Goal: Information Seeking & Learning: Learn about a topic

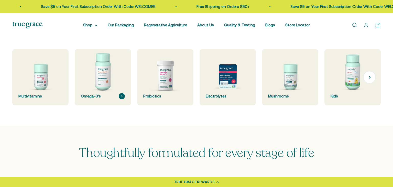
scroll to position [162, 0]
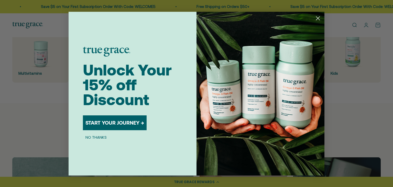
click at [55, 67] on div "Close dialog Unlock Your 15% off Discount START YOUR JOURNEY → NO THANKS Submit" at bounding box center [196, 93] width 393 height 187
click at [80, 142] on form "Unlock Your 15% off Discount START YOUR JOURNEY → NO THANKS Submit" at bounding box center [197, 94] width 256 height 164
click at [91, 137] on button "NO THANKS" at bounding box center [96, 137] width 26 height 6
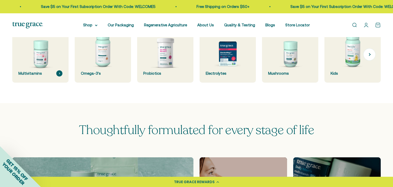
click at [48, 52] on img at bounding box center [40, 55] width 60 height 60
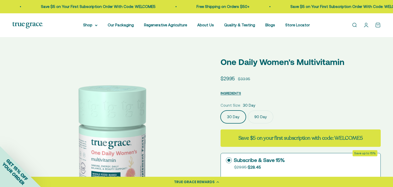
scroll to position [31, 0]
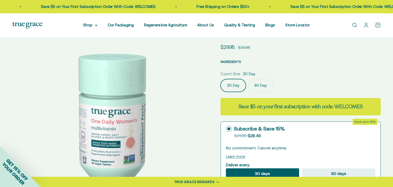
click at [239, 60] on span "INGREDIENTS" at bounding box center [231, 62] width 20 height 4
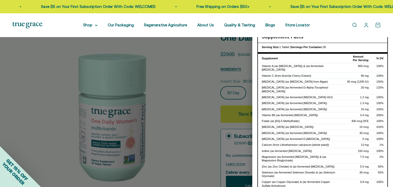
select select "3"
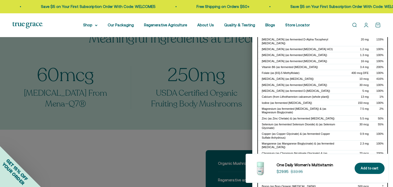
scroll to position [51, 0]
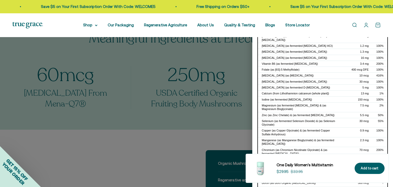
click at [143, 105] on div at bounding box center [196, 93] width 393 height 187
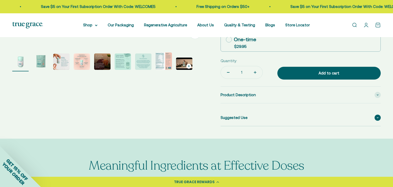
scroll to position [191, 0]
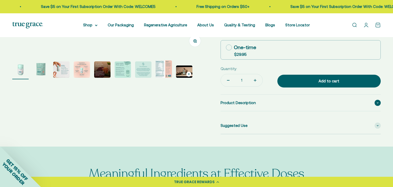
click at [241, 102] on span "Product Description" at bounding box center [238, 103] width 35 height 6
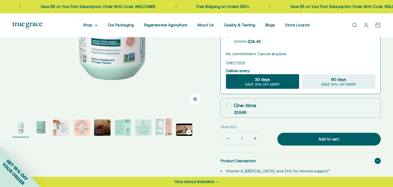
scroll to position [110, 0]
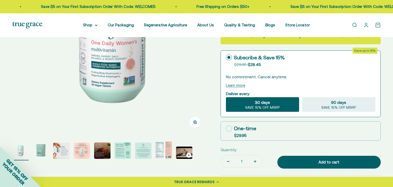
click at [160, 154] on img "Go to item 8" at bounding box center [164, 150] width 16 height 17
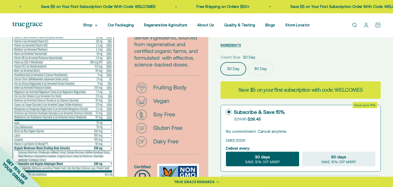
scroll to position [0, 0]
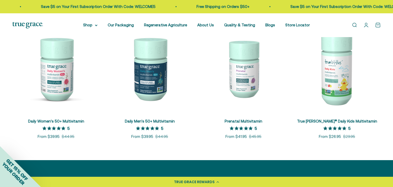
scroll to position [243, 0]
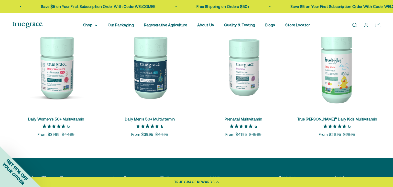
click at [239, 72] on img at bounding box center [244, 67] width 88 height 88
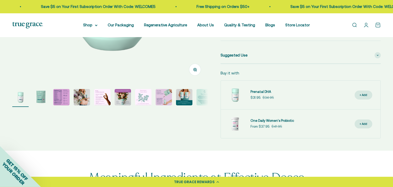
scroll to position [188, 0]
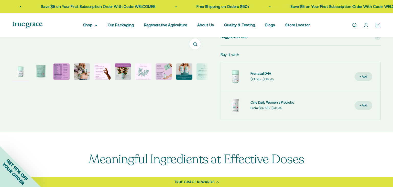
select select "3"
click at [64, 75] on img "Go to item 3" at bounding box center [61, 71] width 16 height 16
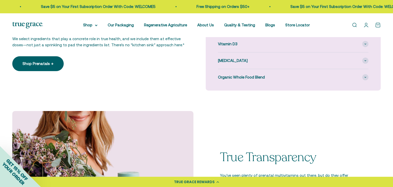
scroll to position [419, 0]
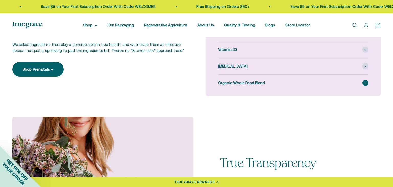
click at [235, 86] on div "Organic Whole Food Blend" at bounding box center [293, 83] width 150 height 16
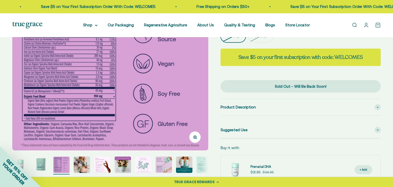
scroll to position [0, 0]
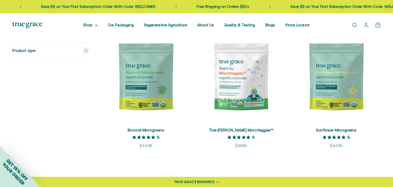
scroll to position [1027, 0]
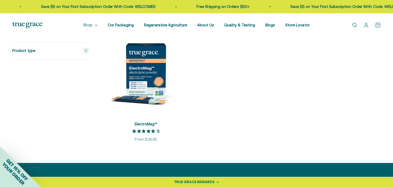
click at [88, 27] on summary "Shop" at bounding box center [90, 25] width 14 height 6
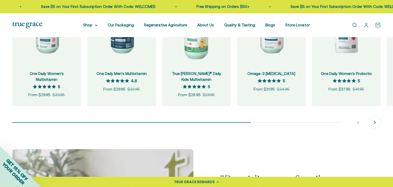
scroll to position [594, 0]
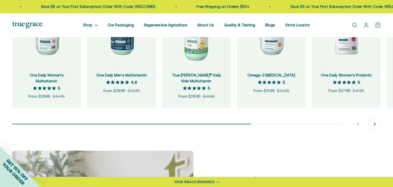
click at [181, 77] on link "True [PERSON_NAME]® Daily Kids Multivitamin" at bounding box center [196, 78] width 49 height 10
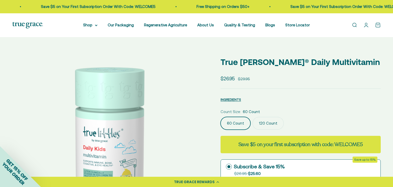
select select "3"
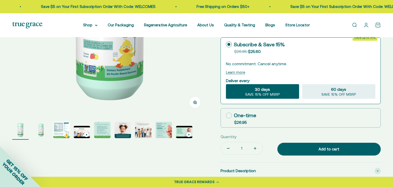
scroll to position [145, 0]
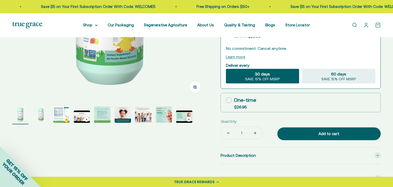
click at [59, 118] on img "Go to item 3" at bounding box center [61, 114] width 16 height 16
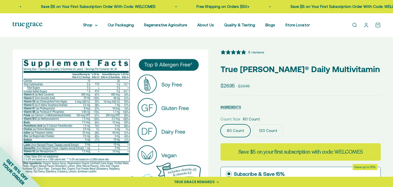
scroll to position [0, 404]
